Goal: Transaction & Acquisition: Purchase product/service

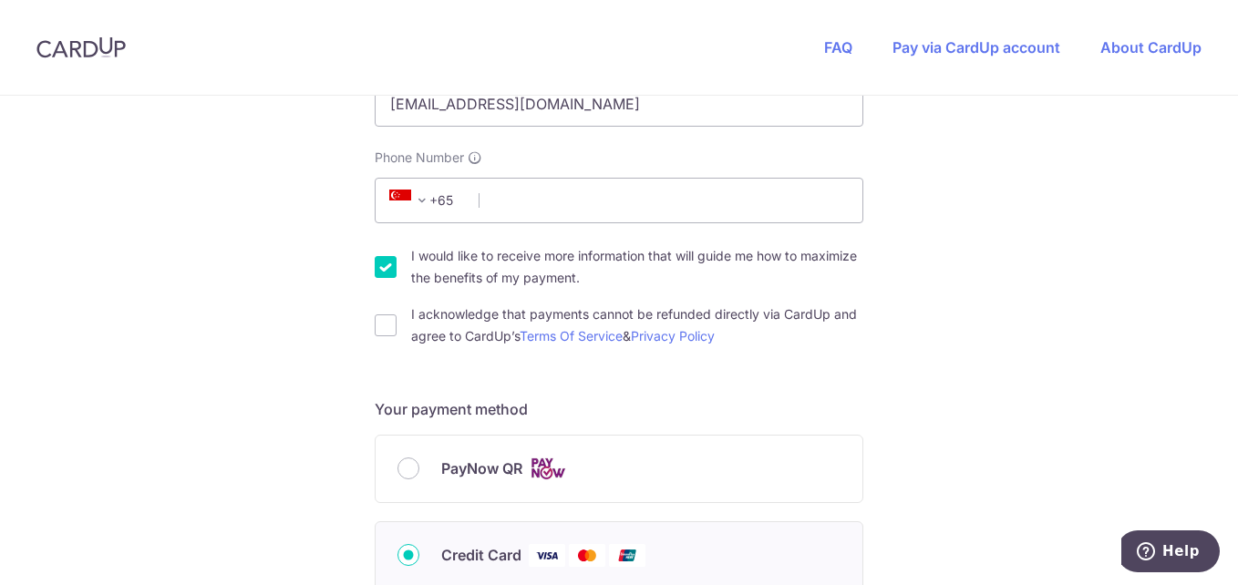
scroll to position [502, 0]
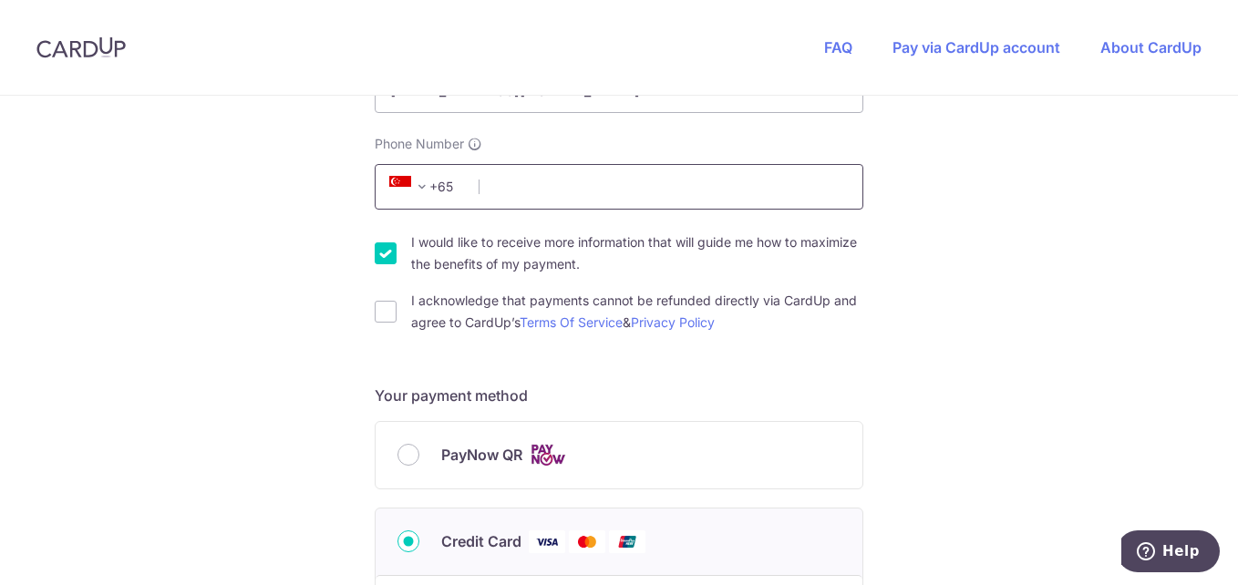
click at [509, 191] on input "Phone Number" at bounding box center [619, 187] width 489 height 46
type input "82335561"
click at [381, 316] on input "I acknowledge that payments cannot be refunded directly via CardUp and agree to…" at bounding box center [386, 312] width 22 height 22
checkbox input "true"
click at [408, 458] on input "PayNow QR" at bounding box center [408, 455] width 22 height 22
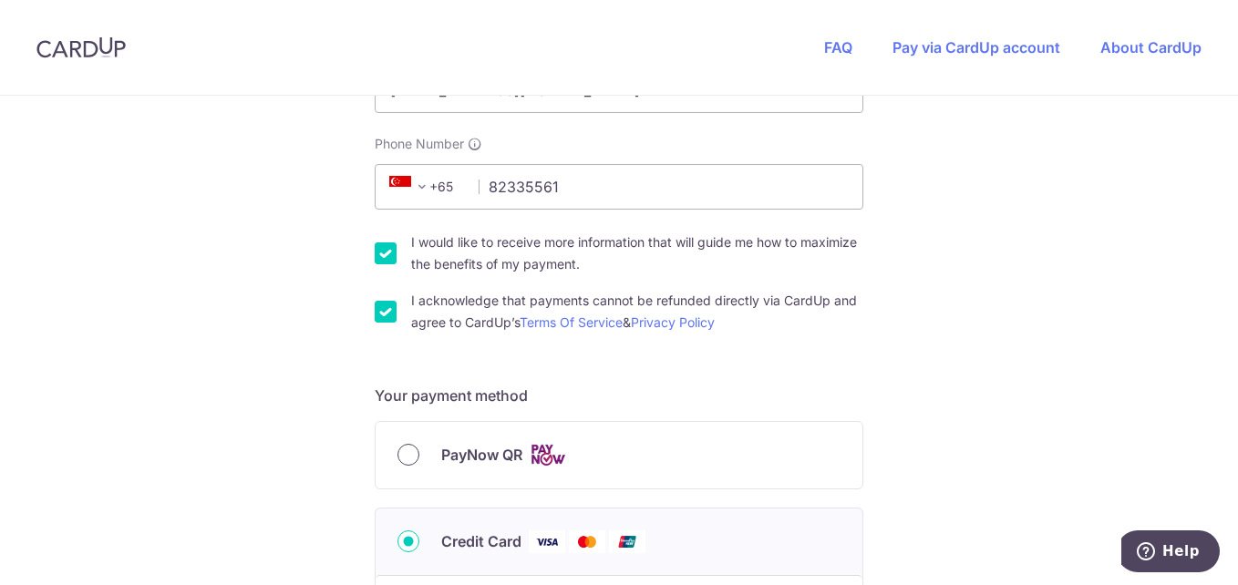
radio input "true"
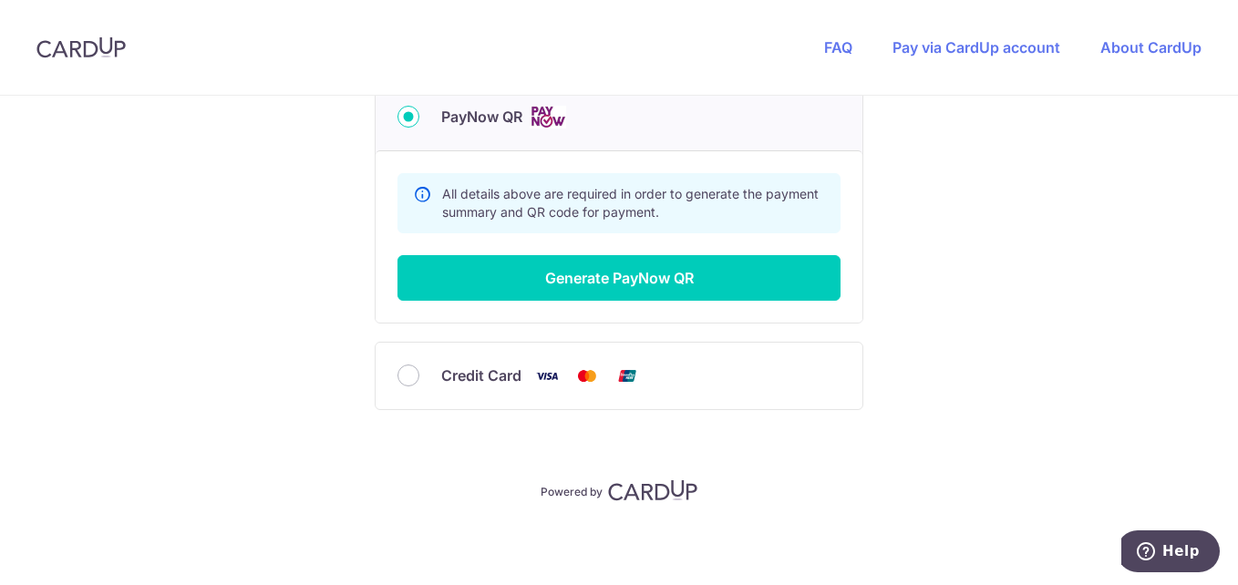
scroll to position [842, 0]
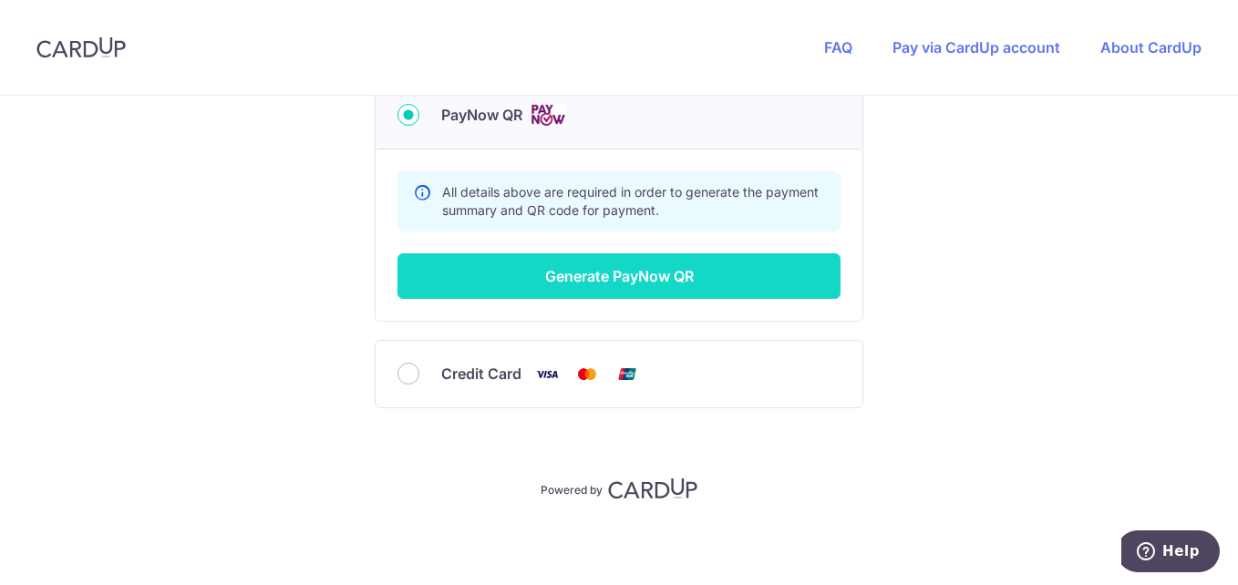
click at [657, 280] on button "Generate PayNow QR" at bounding box center [618, 276] width 443 height 46
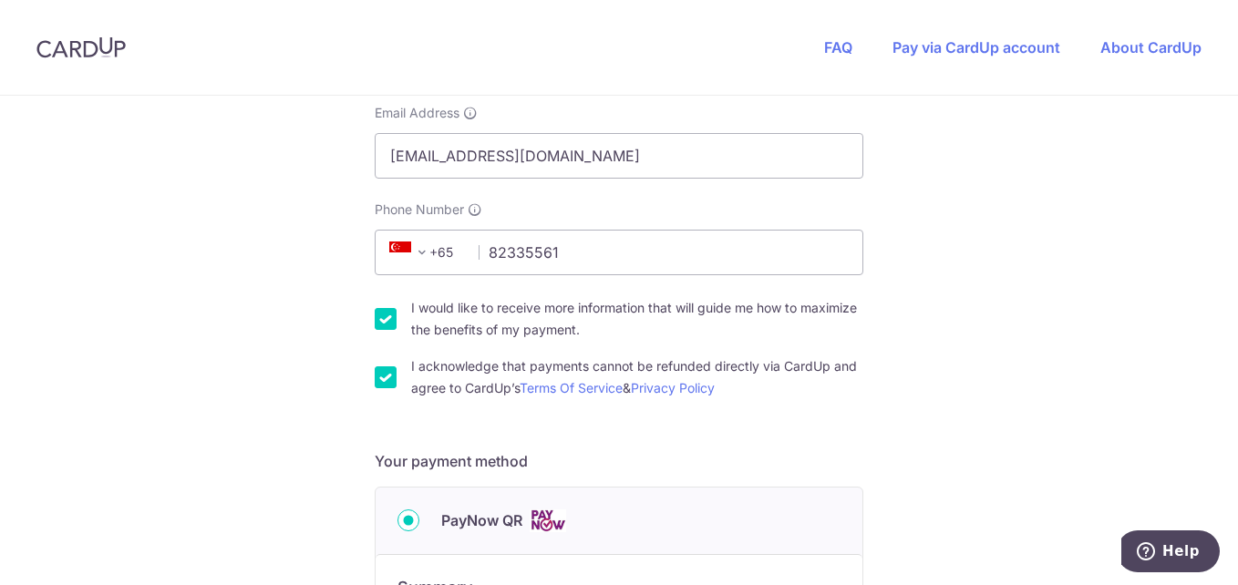
scroll to position [450, 0]
